Goal: Navigation & Orientation: Find specific page/section

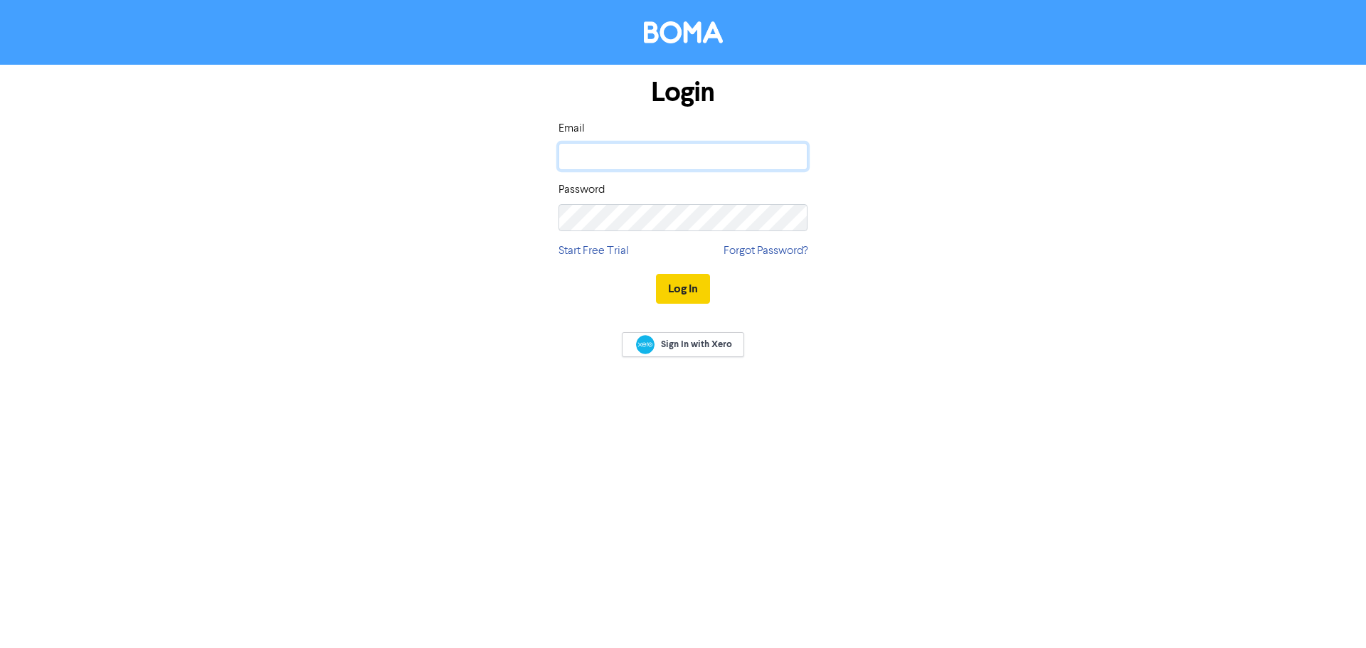
type input "[EMAIL_ADDRESS][DOMAIN_NAME]"
click at [679, 293] on button "Log In" at bounding box center [683, 289] width 54 height 30
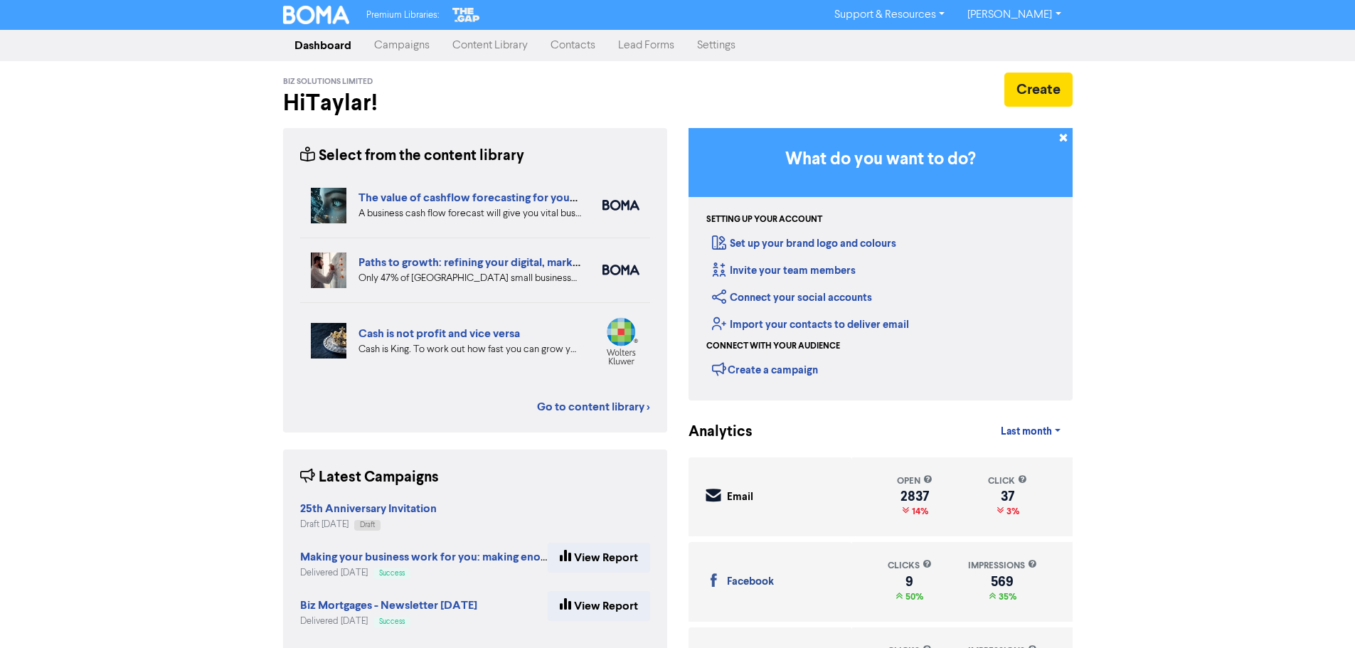
click at [409, 48] on link "Campaigns" at bounding box center [402, 45] width 78 height 28
